Goal: Use online tool/utility: Utilize a website feature to perform a specific function

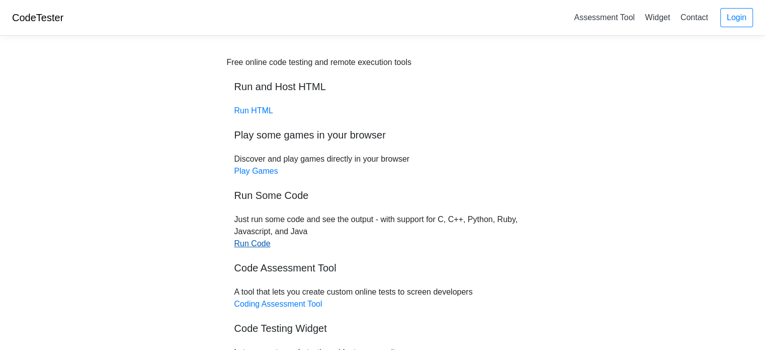
click at [254, 247] on link "Run Code" at bounding box center [252, 243] width 36 height 9
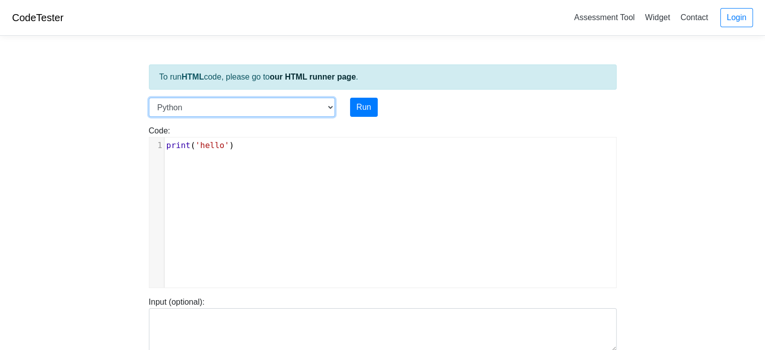
click at [241, 104] on select "C C++ Go Java Javascript Python Ruby" at bounding box center [242, 107] width 186 height 19
select select "c"
click at [149, 98] on select "C C++ Go Java Javascript Python Ruby" at bounding box center [242, 107] width 186 height 19
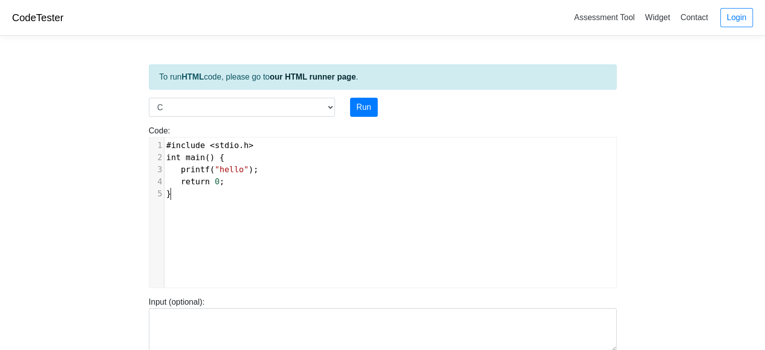
scroll to position [4, 0]
type textarea "#include <stdio.h> int main() { printf("hello"); return 0; }"
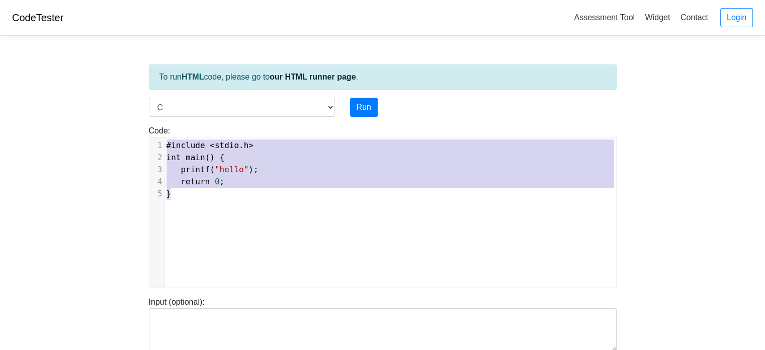
drag, startPoint x: 205, startPoint y: 206, endPoint x: 150, endPoint y: 130, distance: 93.7
click at [150, 130] on div "Code: #include <stdio.h> int main() { printf("hello"); return 0; } #include <st…" at bounding box center [382, 206] width 483 height 163
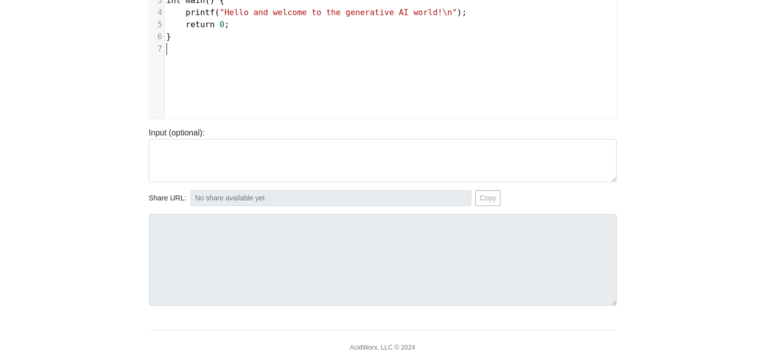
scroll to position [0, 0]
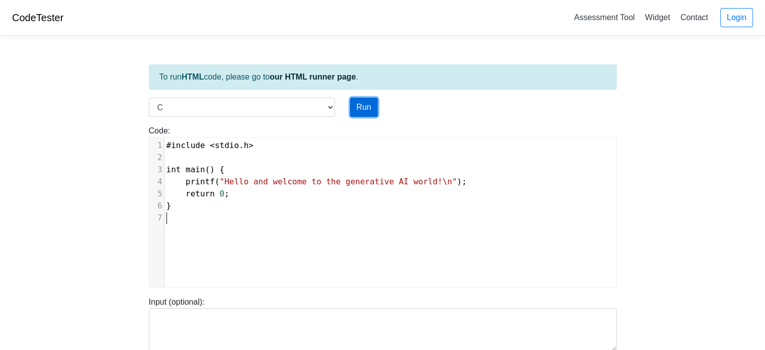
click at [371, 105] on button "Run" at bounding box center [364, 107] width 28 height 19
type input "[URL][DOMAIN_NAME]"
type textarea "Stdout: Hello and welcome to the generative AI world!"
